Goal: Task Accomplishment & Management: Manage account settings

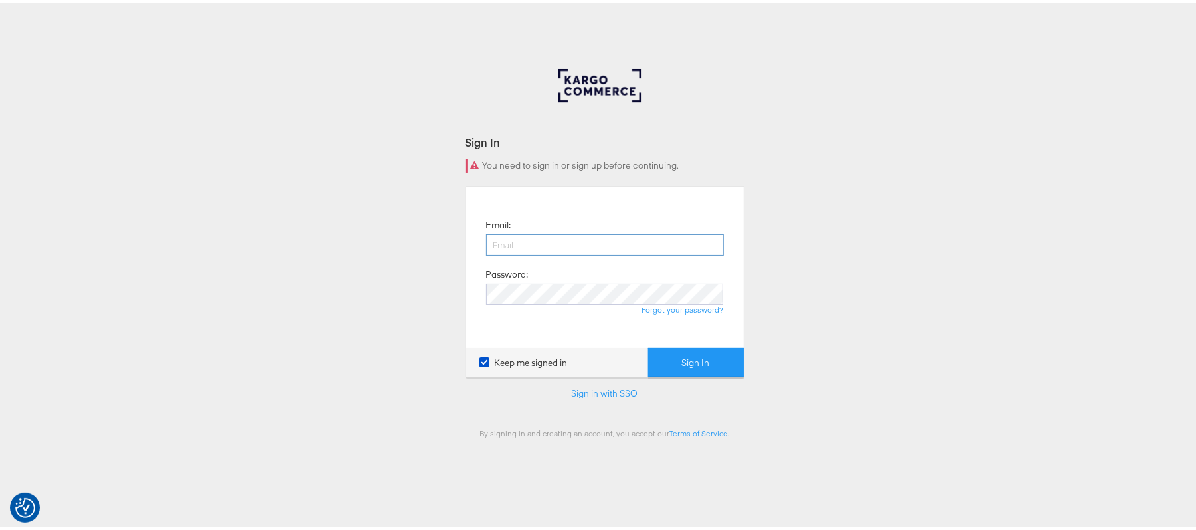
click at [515, 238] on input "email" at bounding box center [605, 242] width 238 height 21
type input "sudheer.bheemunipalli@kargo.com"
click at [648, 345] on button "Sign In" at bounding box center [696, 360] width 96 height 30
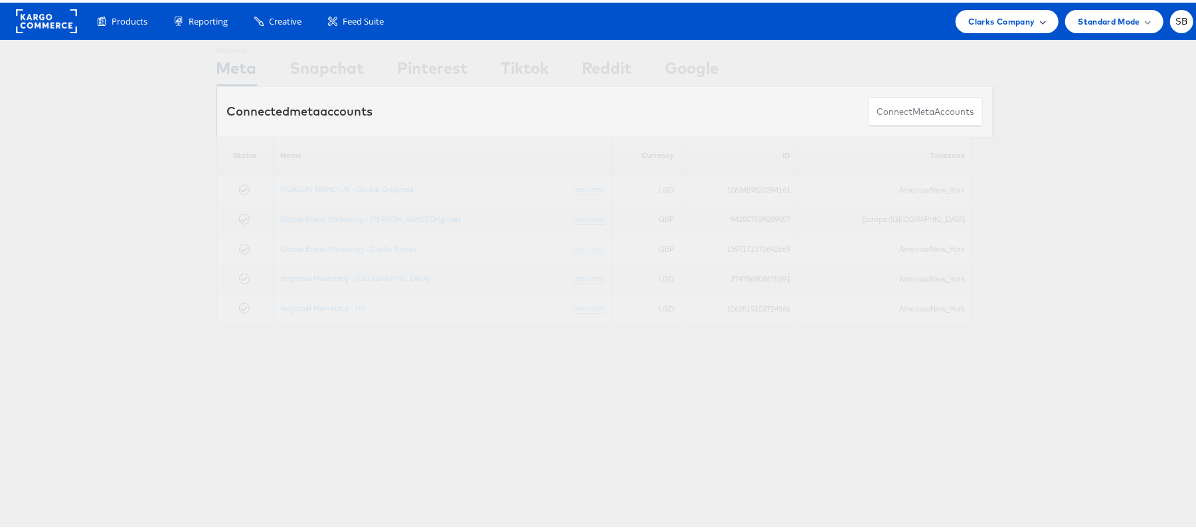
click at [1005, 16] on span "Clarks Company" at bounding box center [1002, 19] width 66 height 14
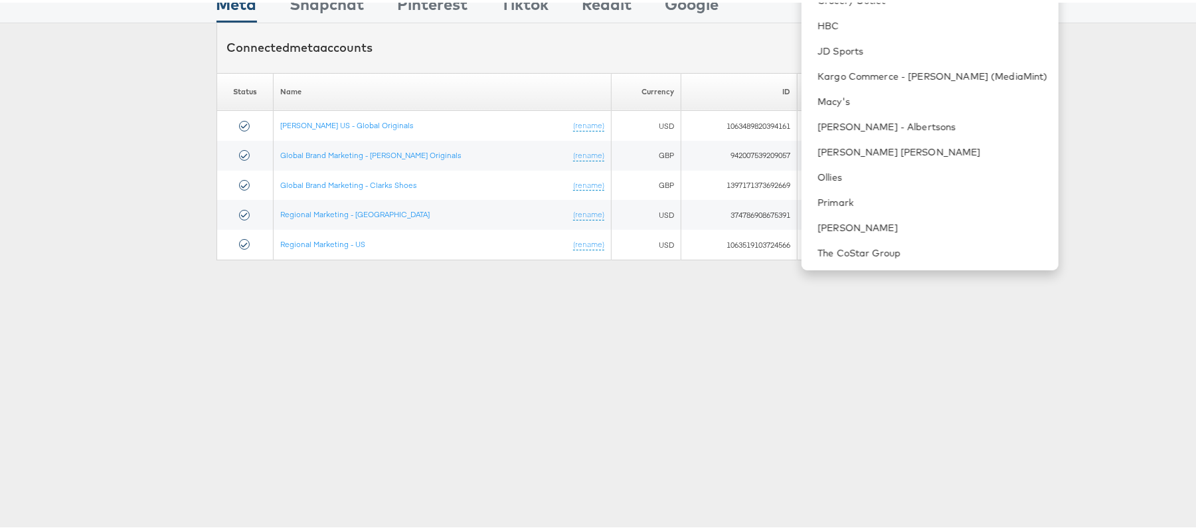
scroll to position [171, 0]
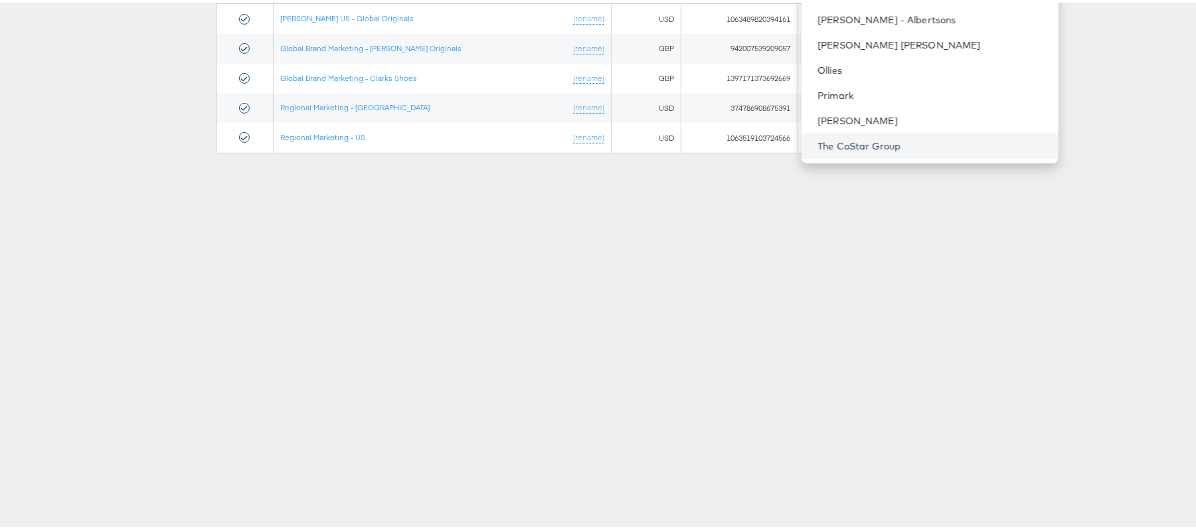
click at [904, 143] on link "The CoStar Group" at bounding box center [932, 143] width 230 height 13
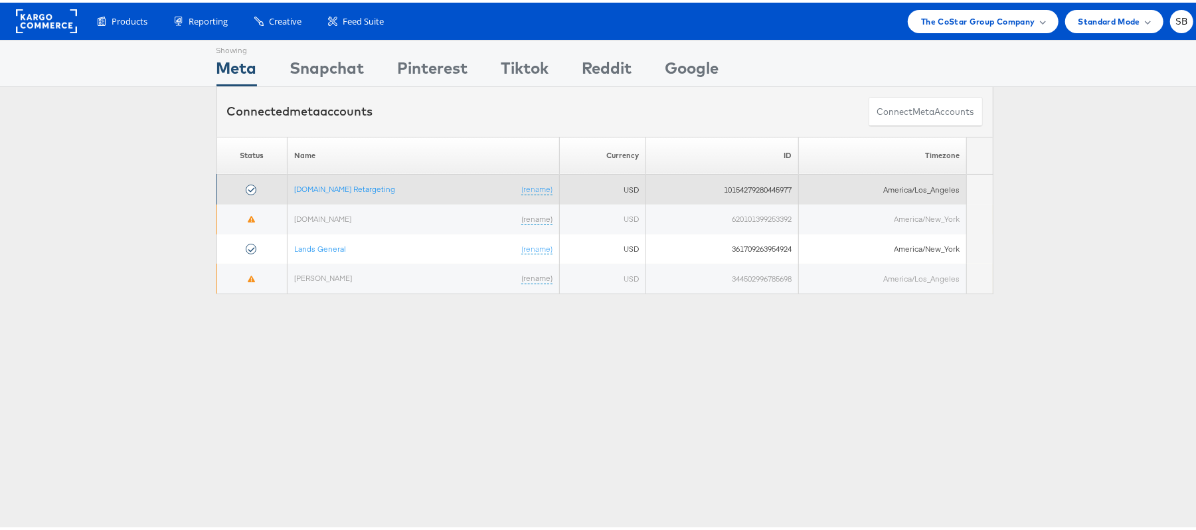
click at [314, 193] on td "Apartments.com Retargeting (rename)" at bounding box center [423, 187] width 272 height 30
click at [314, 189] on link "Apartments.com Retargeting" at bounding box center [344, 186] width 101 height 10
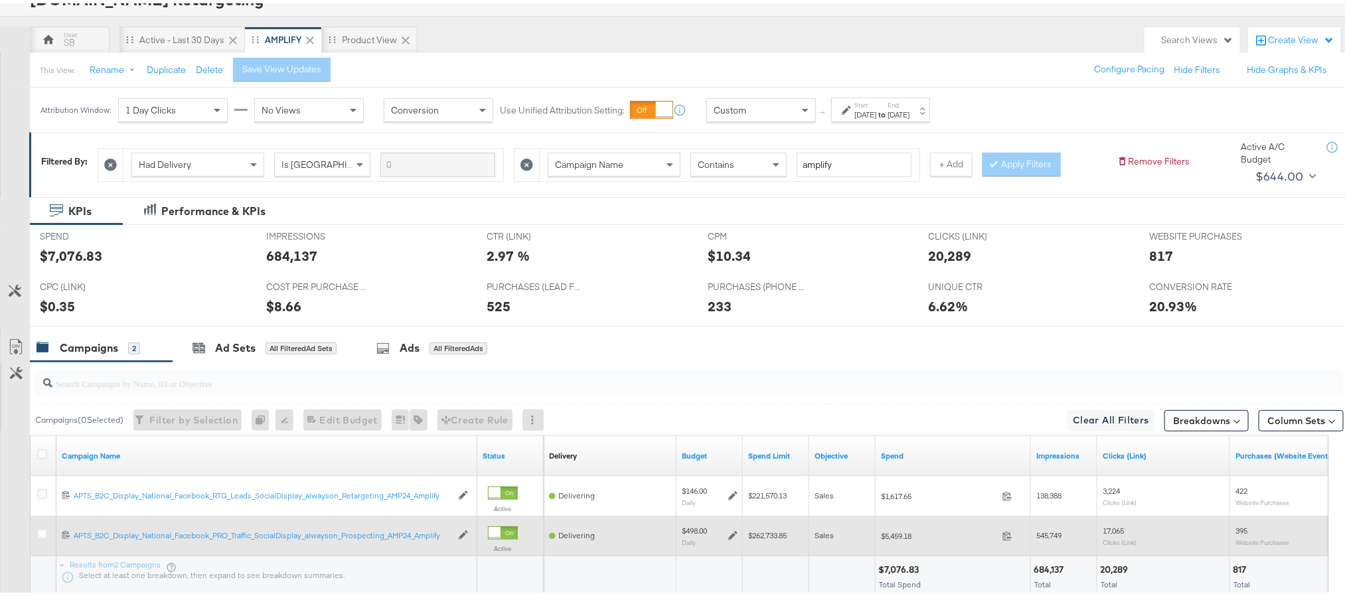
scroll to position [196, 0]
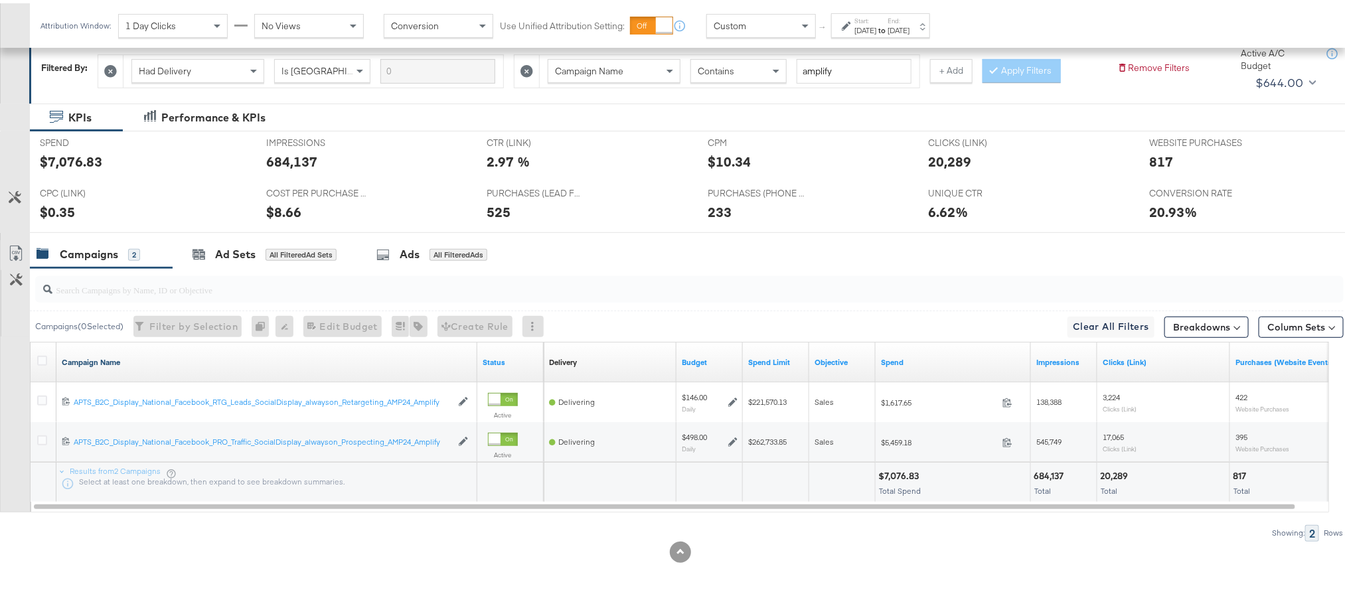
click at [104, 357] on link "Campaign Name" at bounding box center [267, 359] width 410 height 11
click at [104, 357] on link "Campaign Name ↓" at bounding box center [267, 359] width 410 height 11
click at [38, 355] on icon at bounding box center [42, 358] width 10 height 10
click at [0, 0] on input "checkbox" at bounding box center [0, 0] width 0 height 0
click at [218, 239] on div "Ad Sets for 2 Campaigns" at bounding box center [262, 251] width 179 height 29
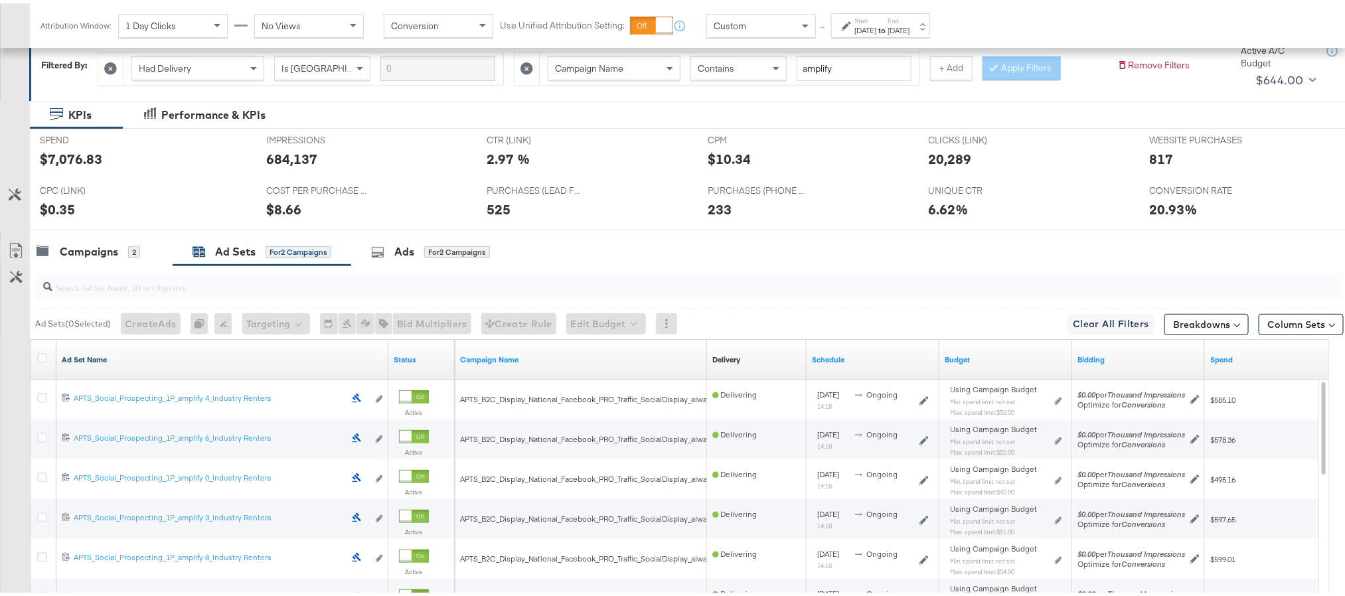
click at [82, 359] on link "Ad Set Name" at bounding box center [222, 356] width 321 height 11
click at [82, 359] on link "Ad Set Name ↓" at bounding box center [222, 356] width 321 height 11
click at [39, 353] on icon at bounding box center [42, 355] width 10 height 10
click at [0, 0] on input "checkbox" at bounding box center [0, 0] width 0 height 0
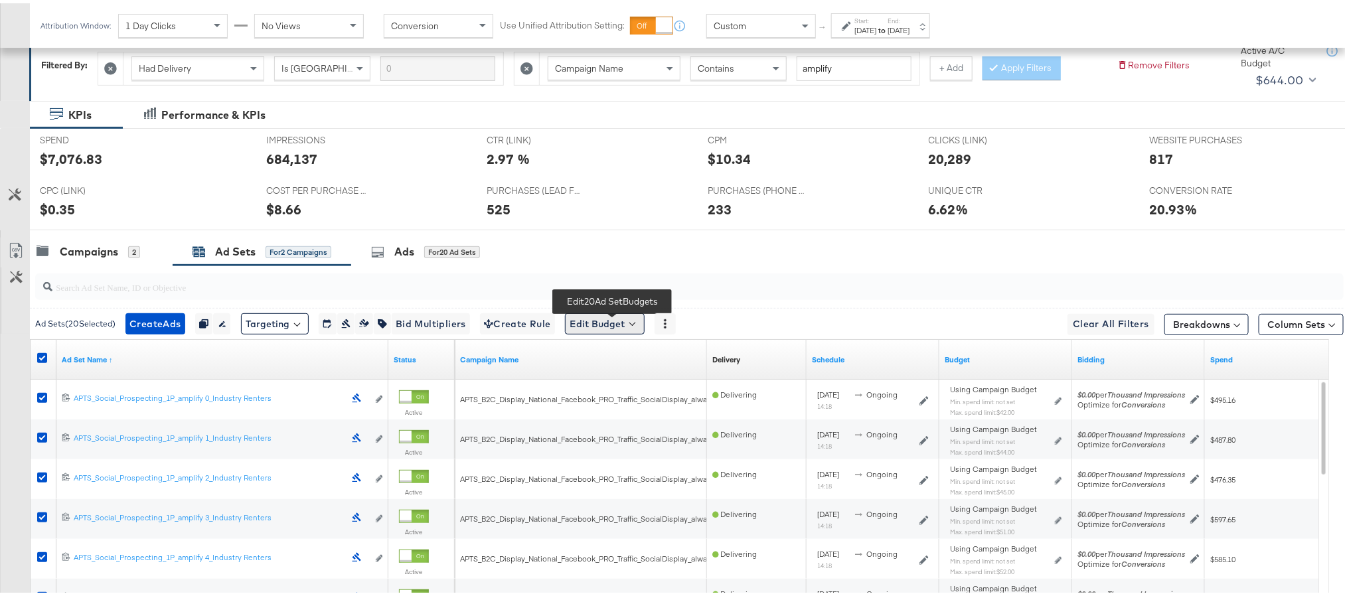
click at [620, 325] on button "Edit Budget" at bounding box center [605, 320] width 80 height 21
click at [620, 383] on span "Edit Ad Set Spend Limits" at bounding box center [620, 381] width 98 height 17
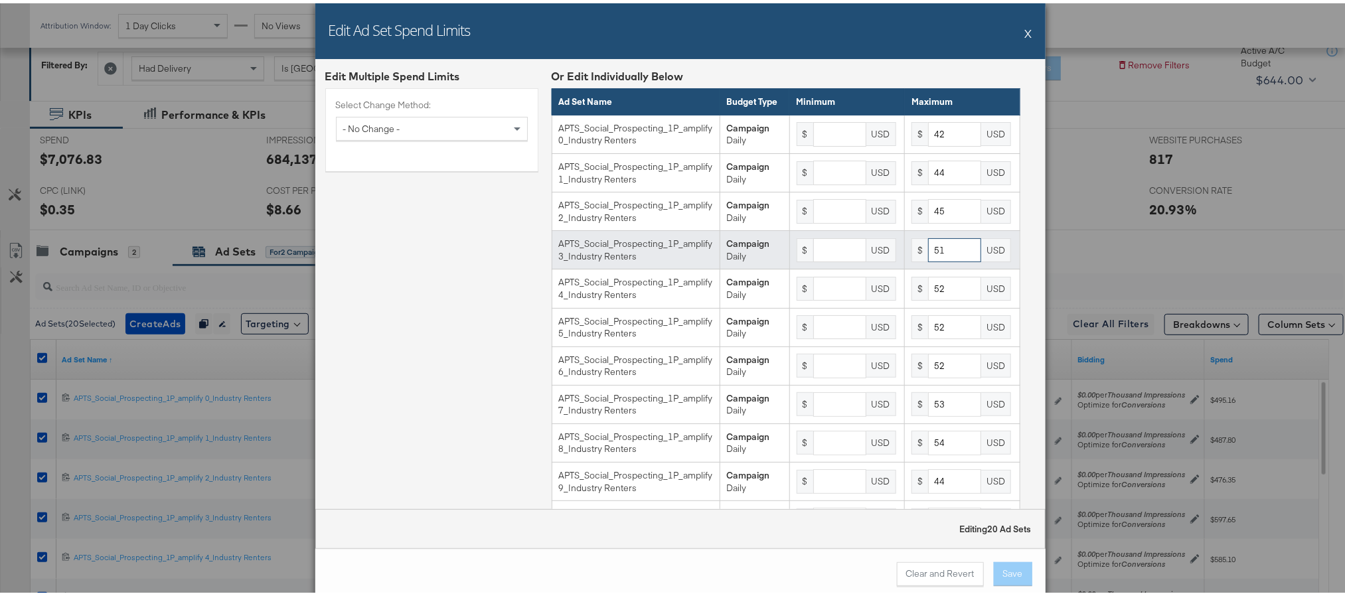
click at [929, 260] on input "51" at bounding box center [954, 247] width 53 height 25
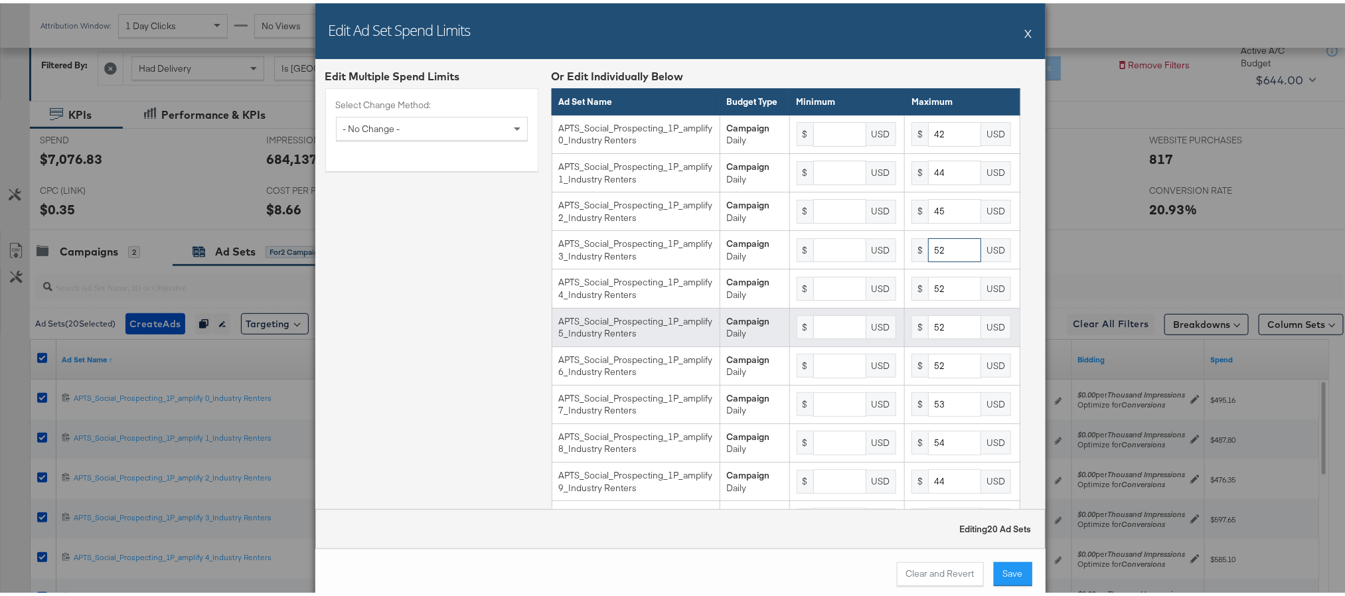
type input "52"
click at [931, 337] on input "52" at bounding box center [954, 324] width 53 height 25
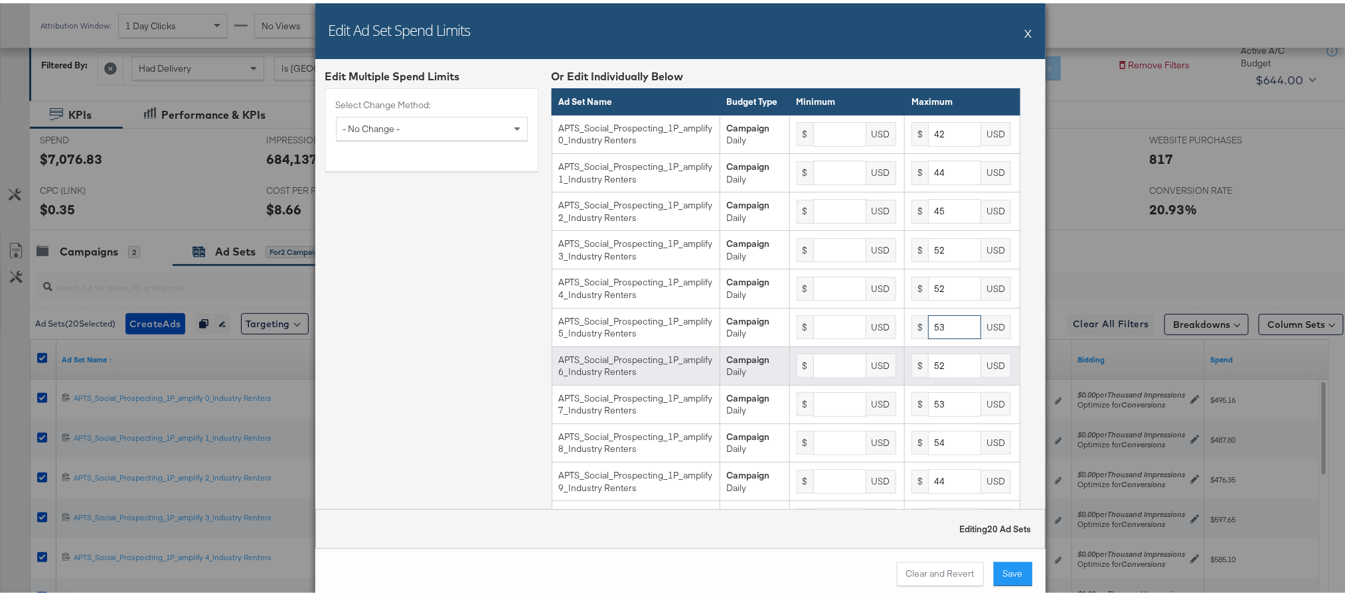
type input "53"
click at [936, 375] on input "52" at bounding box center [954, 363] width 53 height 25
type input "53"
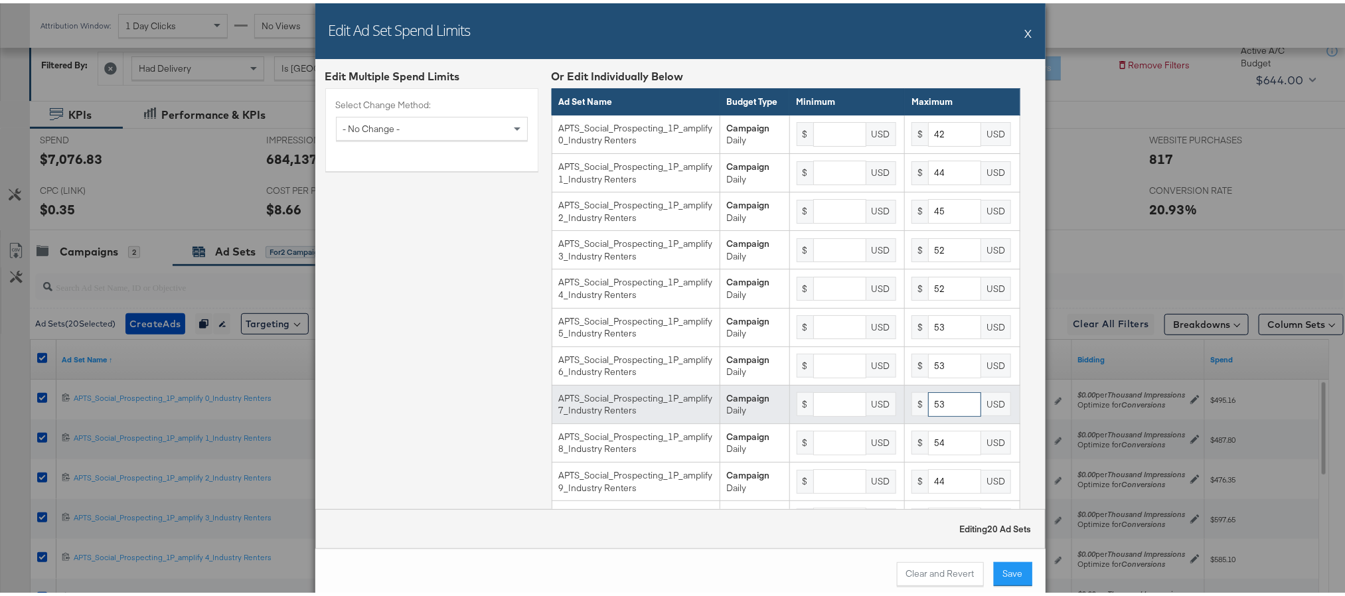
click at [928, 414] on input "53" at bounding box center [954, 401] width 53 height 25
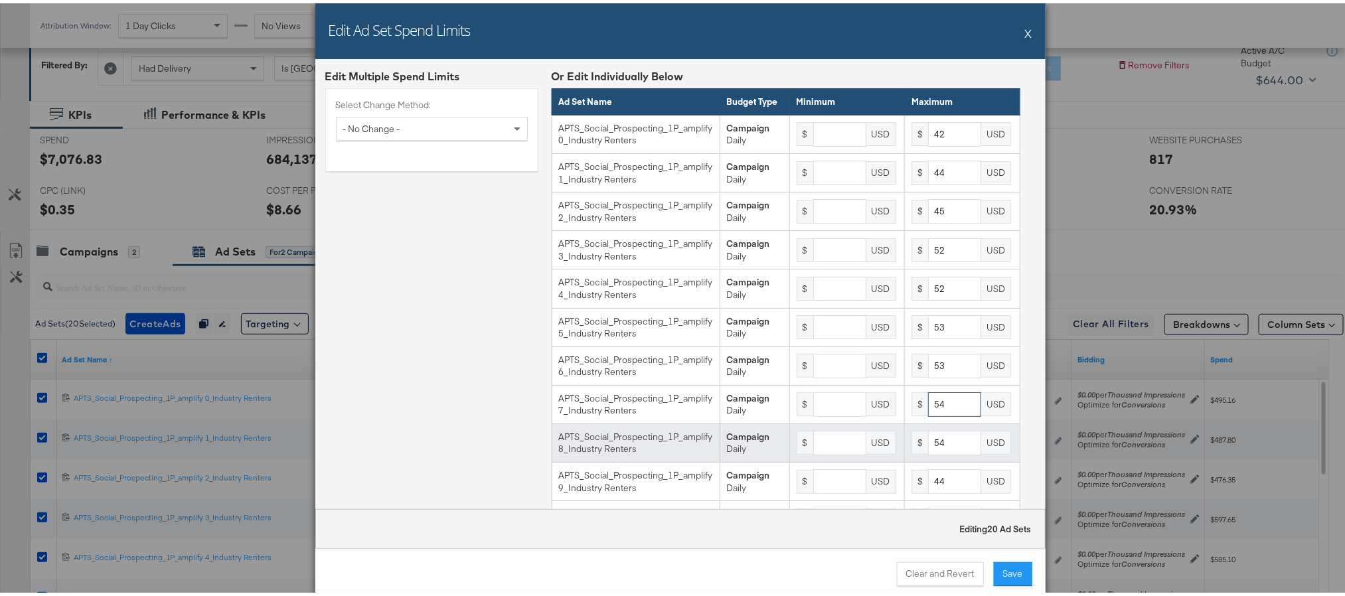
type input "54"
click at [932, 452] on input "54" at bounding box center [954, 440] width 53 height 25
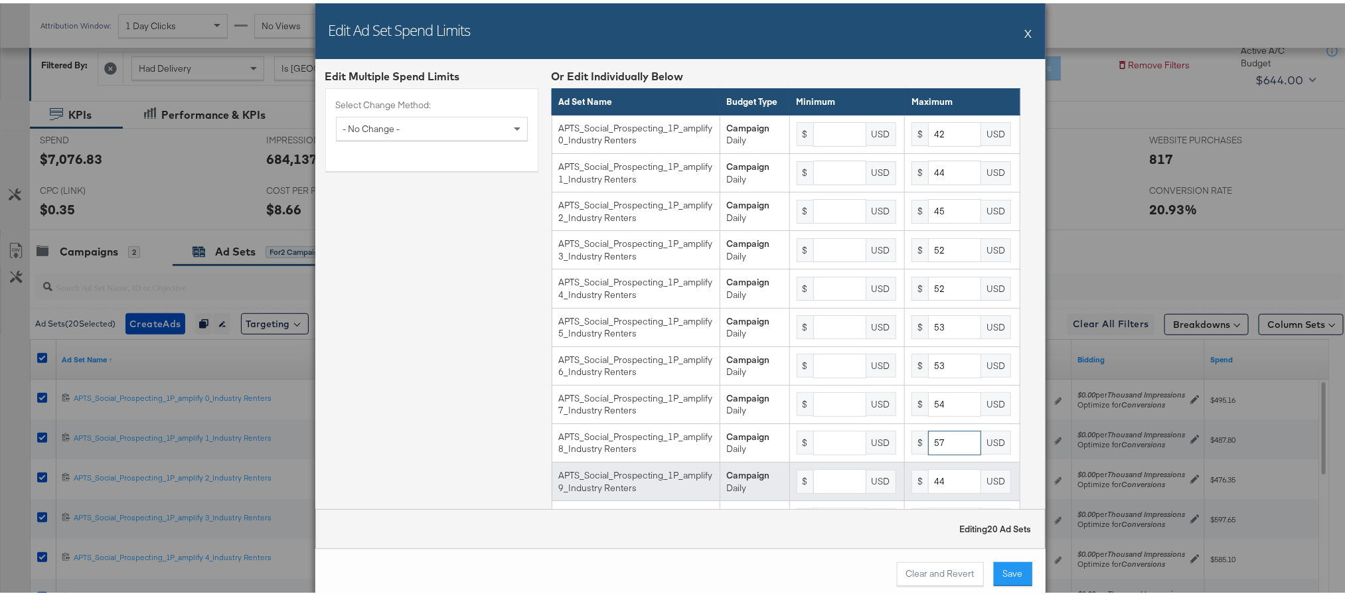
type input "57"
click at [935, 491] on input "44" at bounding box center [954, 478] width 53 height 25
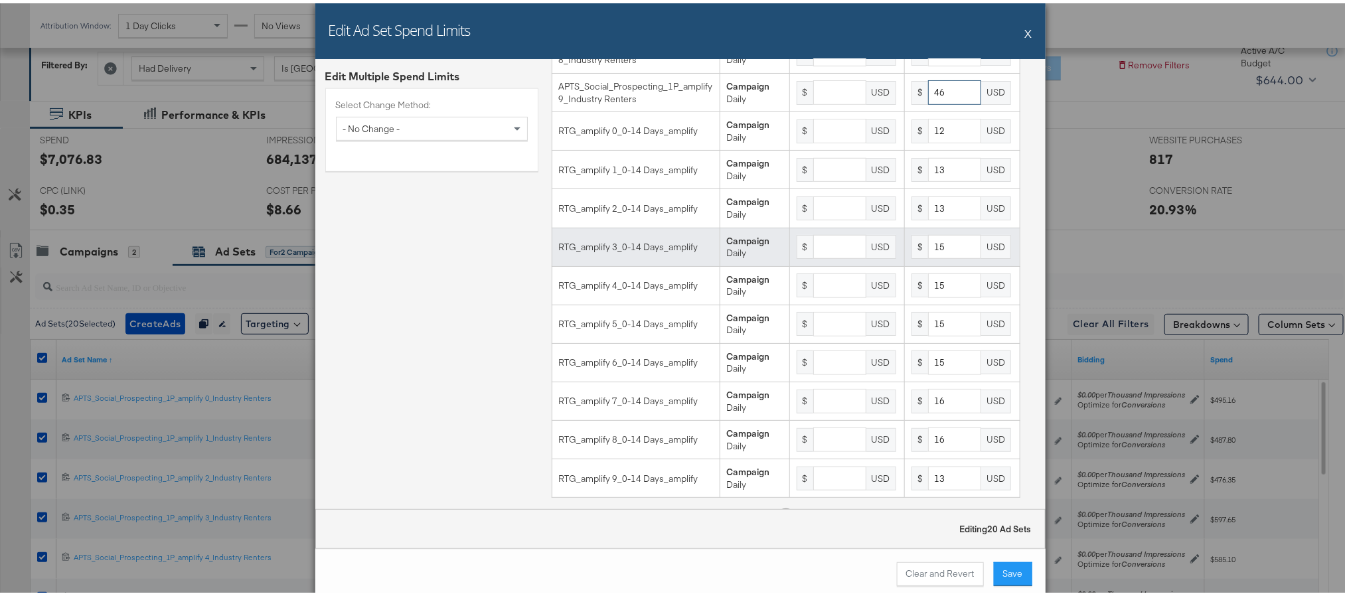
scroll to position [398, 0]
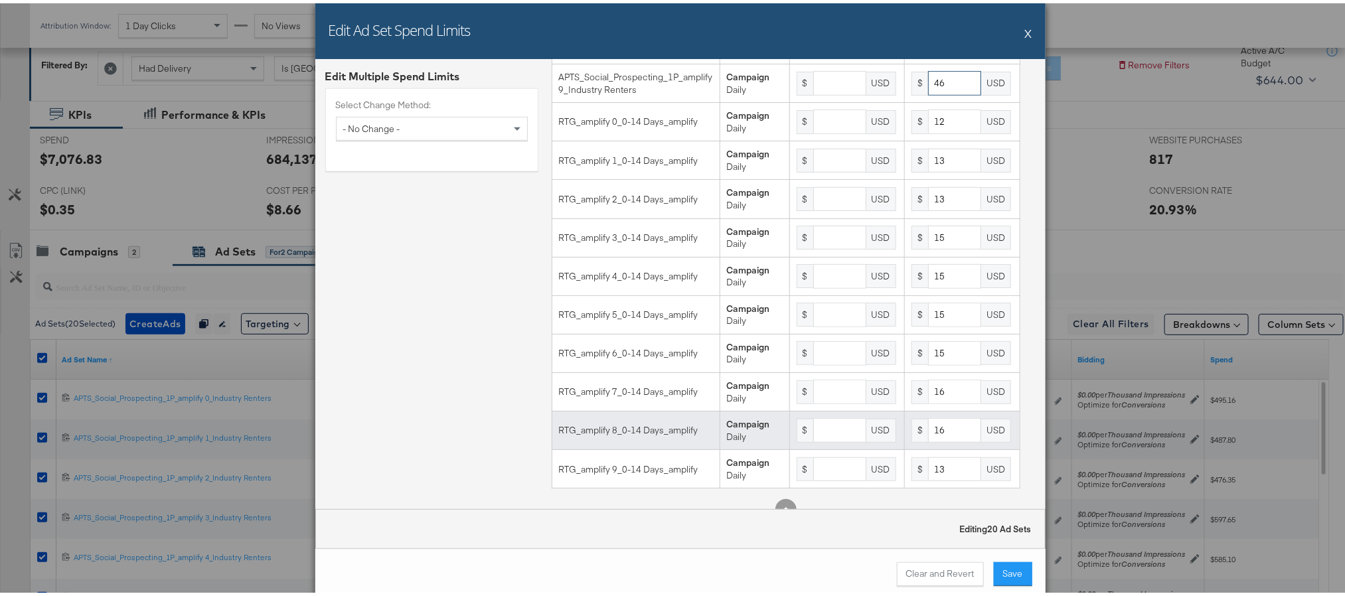
type input "46"
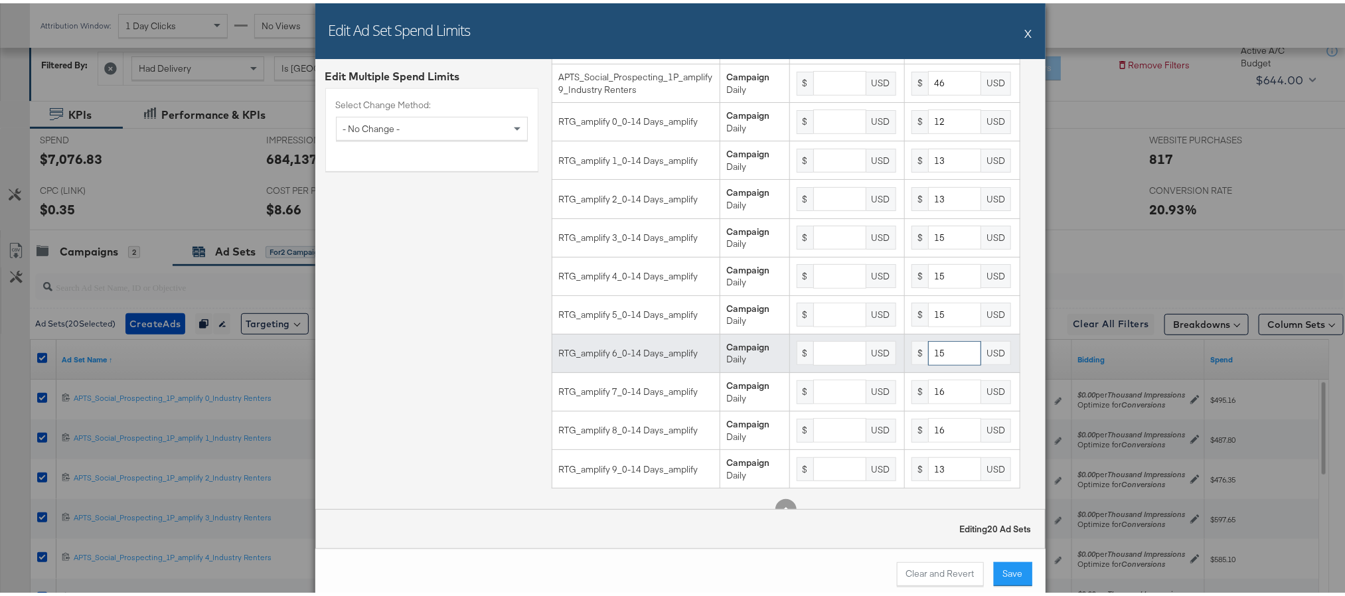
click at [936, 363] on input "15" at bounding box center [954, 350] width 53 height 25
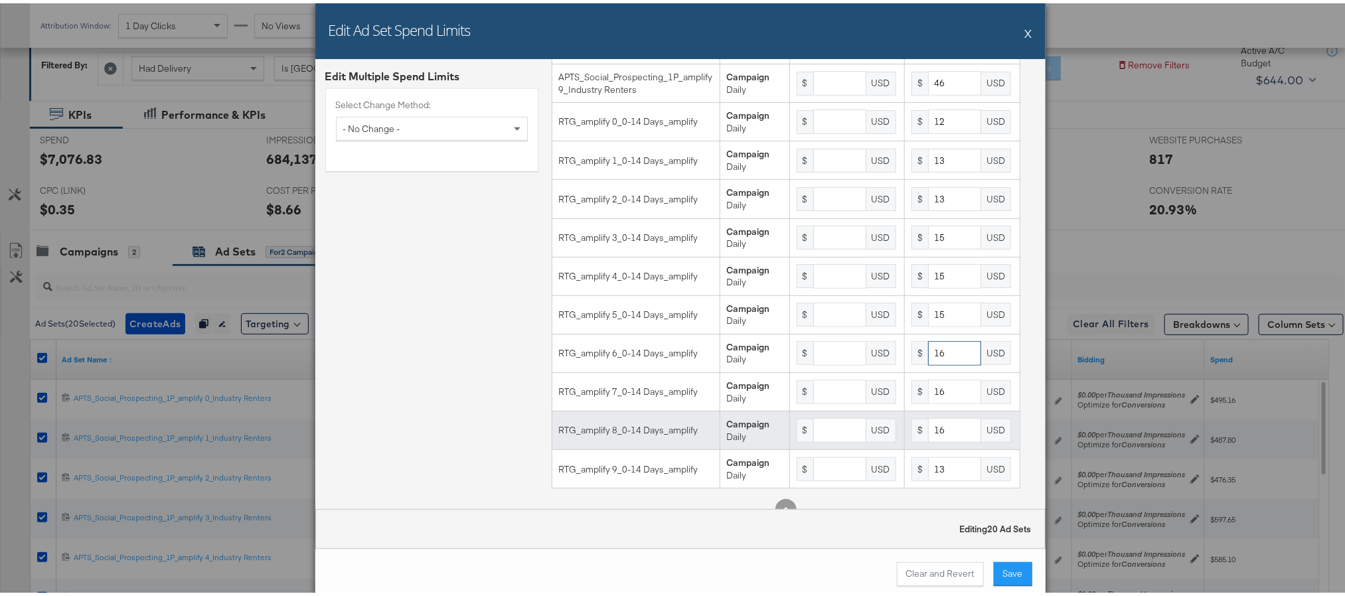
type input "16"
click at [928, 440] on input "16" at bounding box center [954, 427] width 53 height 25
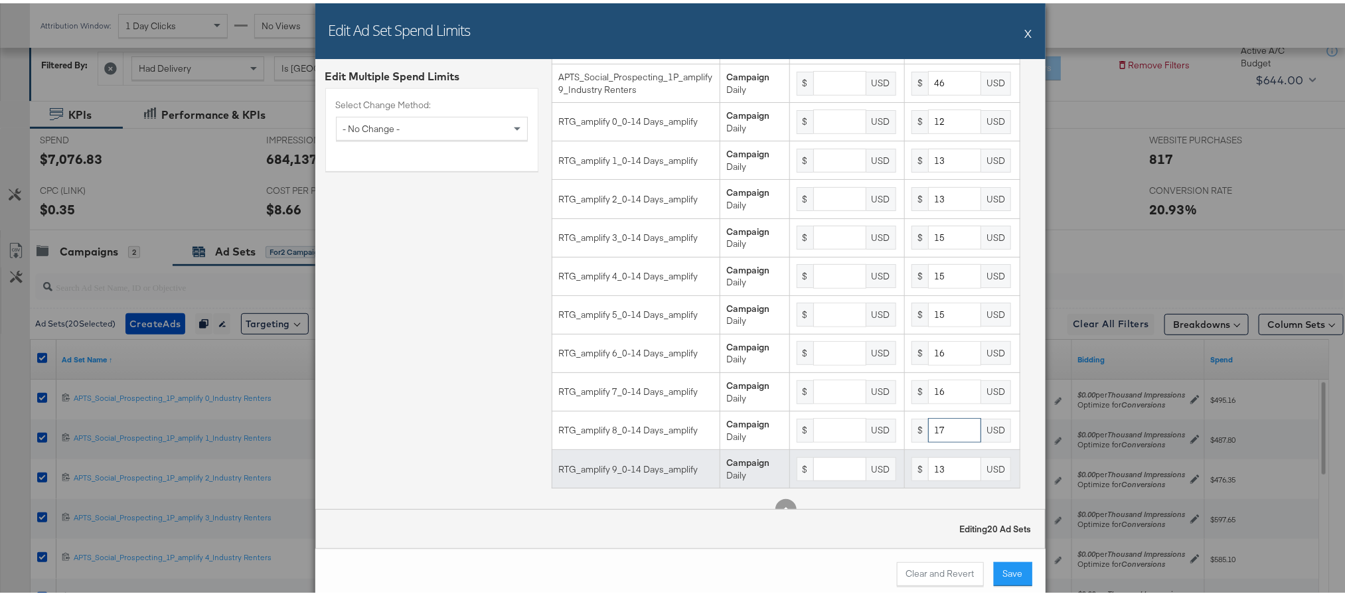
type input "17"
click at [932, 479] on input "13" at bounding box center [954, 466] width 53 height 25
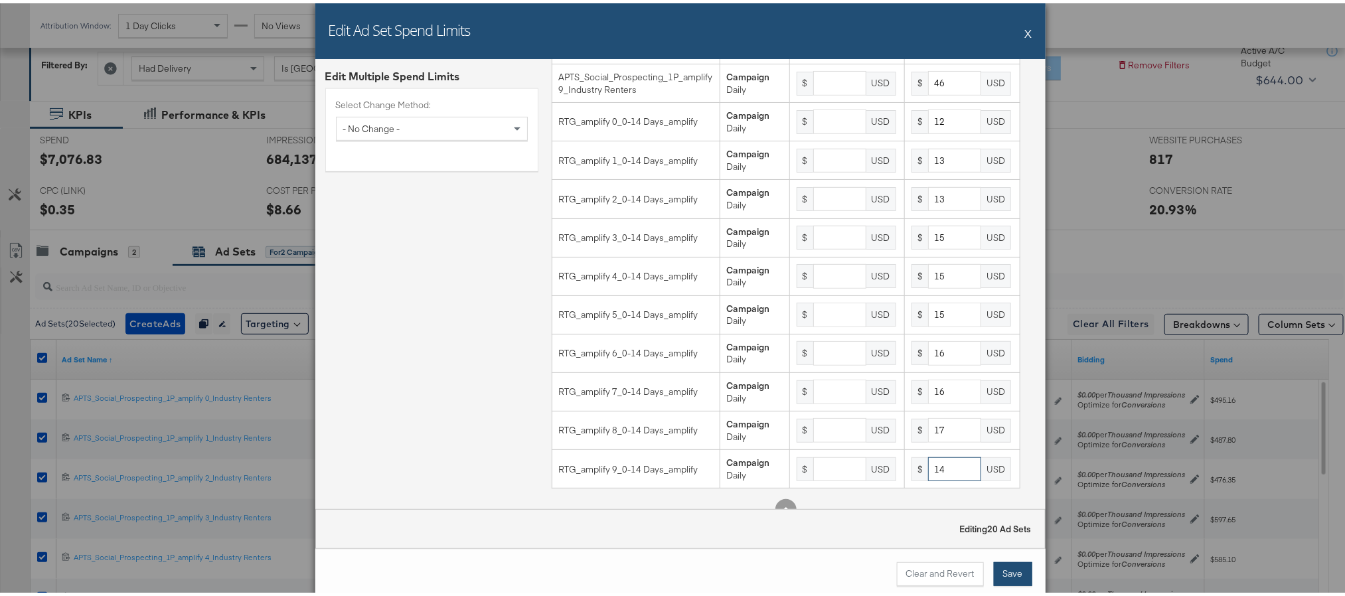
type input "14"
click at [998, 568] on button "Save" at bounding box center [1013, 571] width 39 height 24
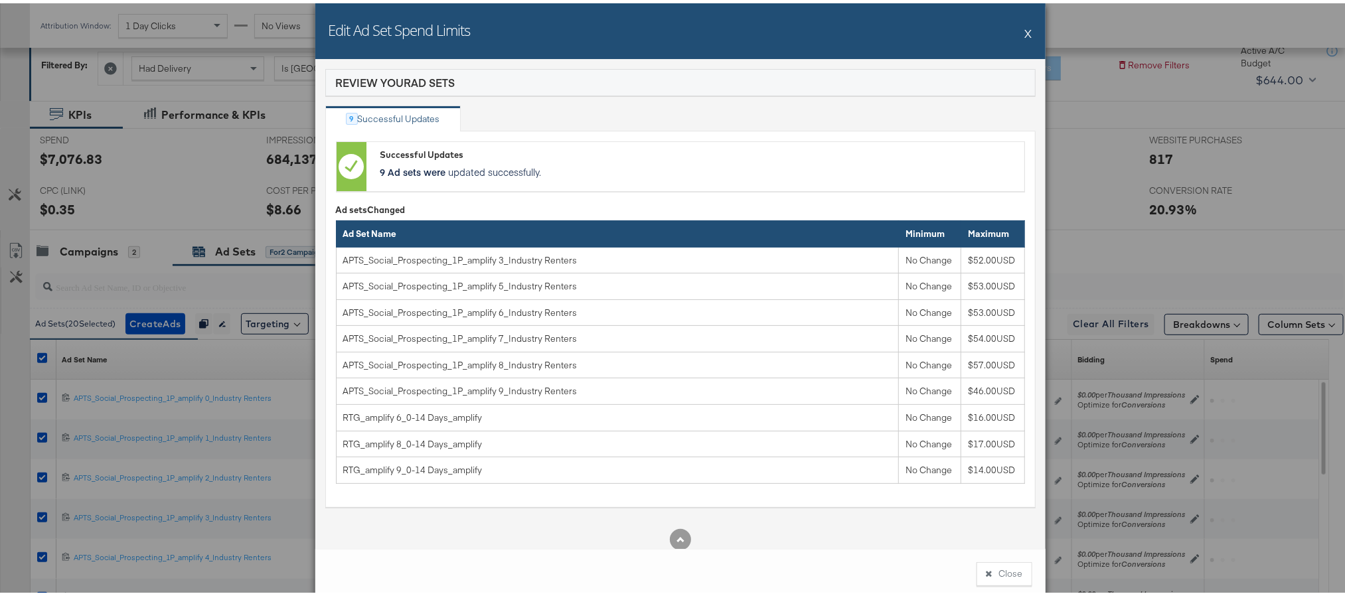
click at [1025, 31] on button "X" at bounding box center [1028, 30] width 7 height 27
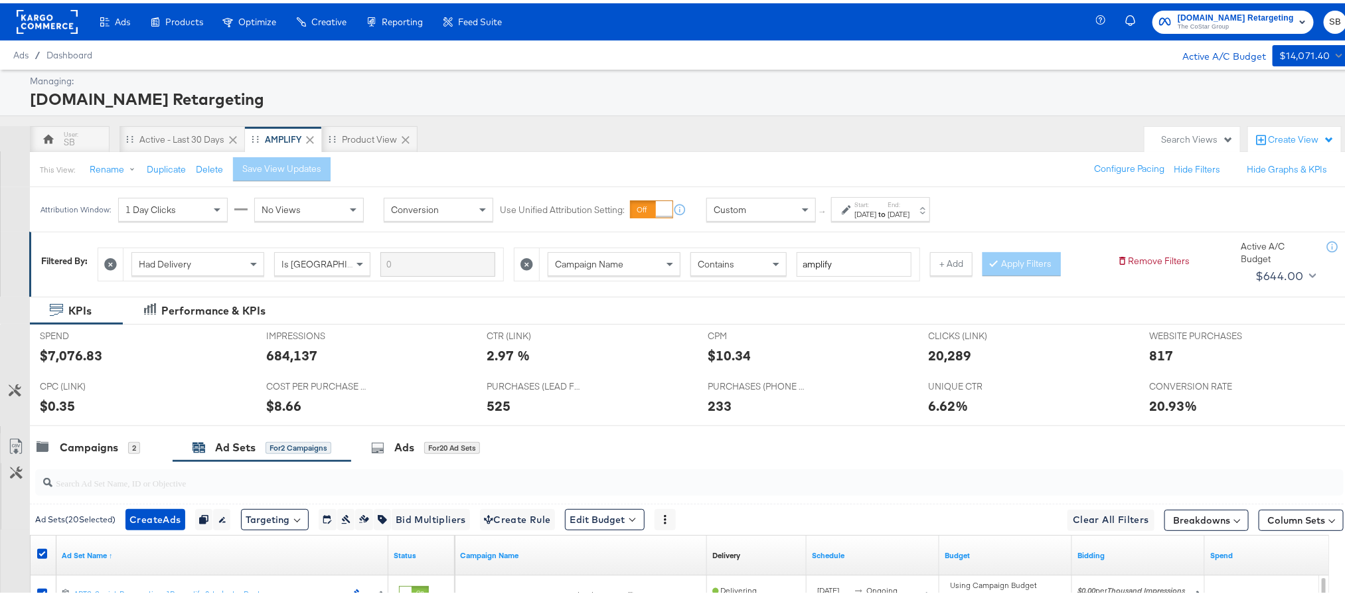
click at [58, 21] on rect at bounding box center [47, 19] width 61 height 24
